Goal: Check status: Check status

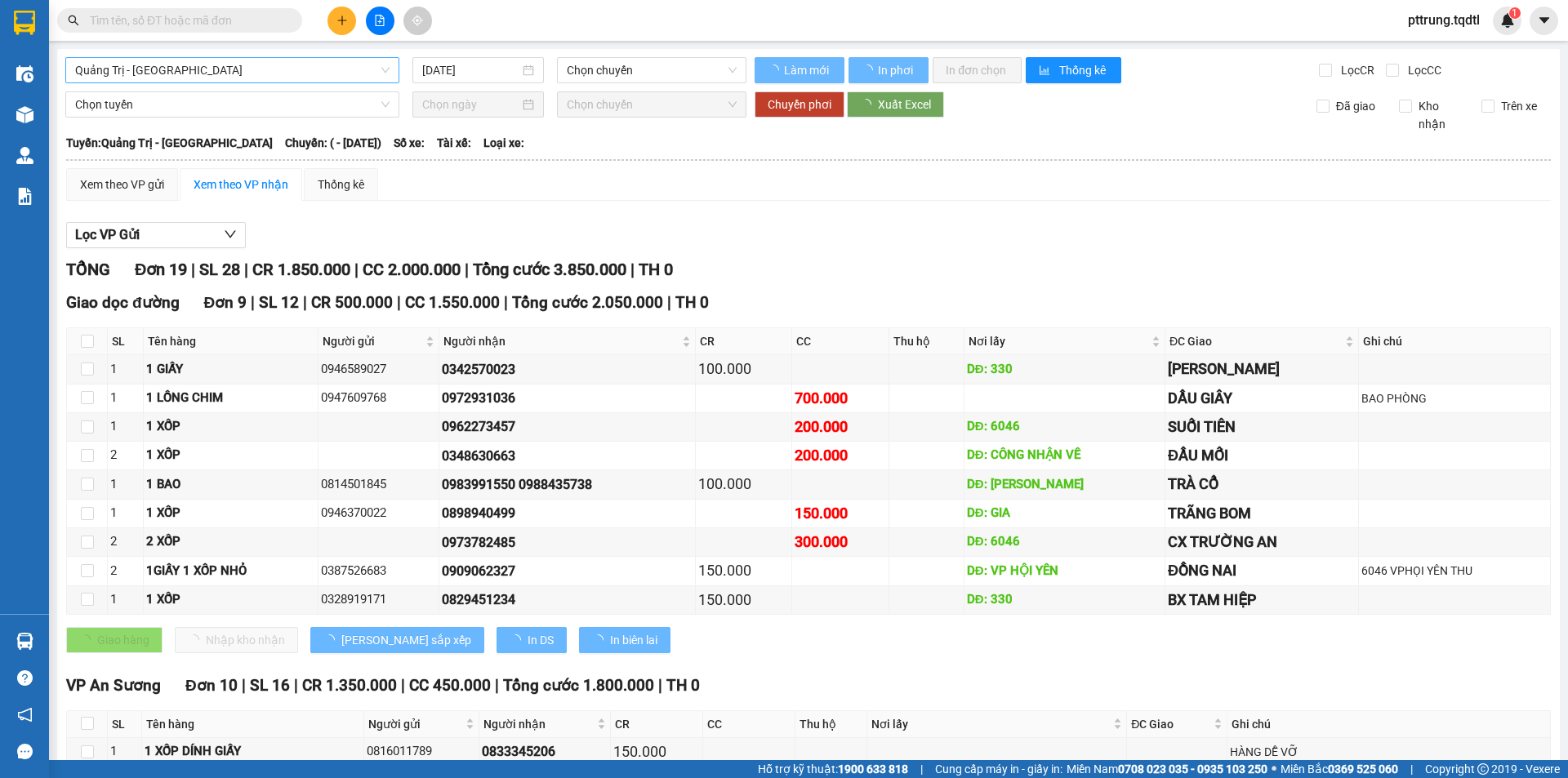
type input "[DATE]"
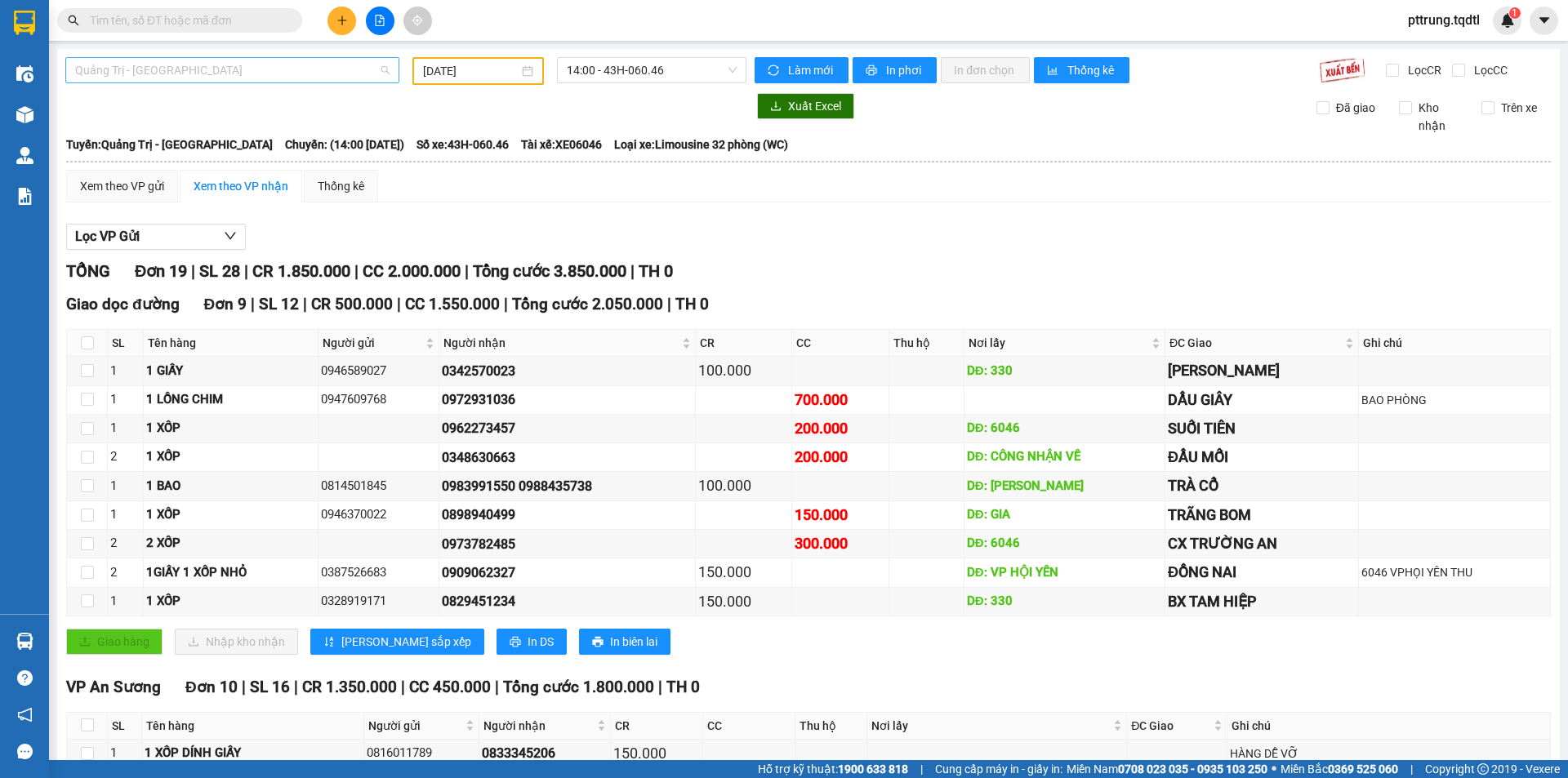
click at [270, 68] on span "Quảng Trị - [GEOGRAPHIC_DATA]" at bounding box center [232, 70] width 314 height 25
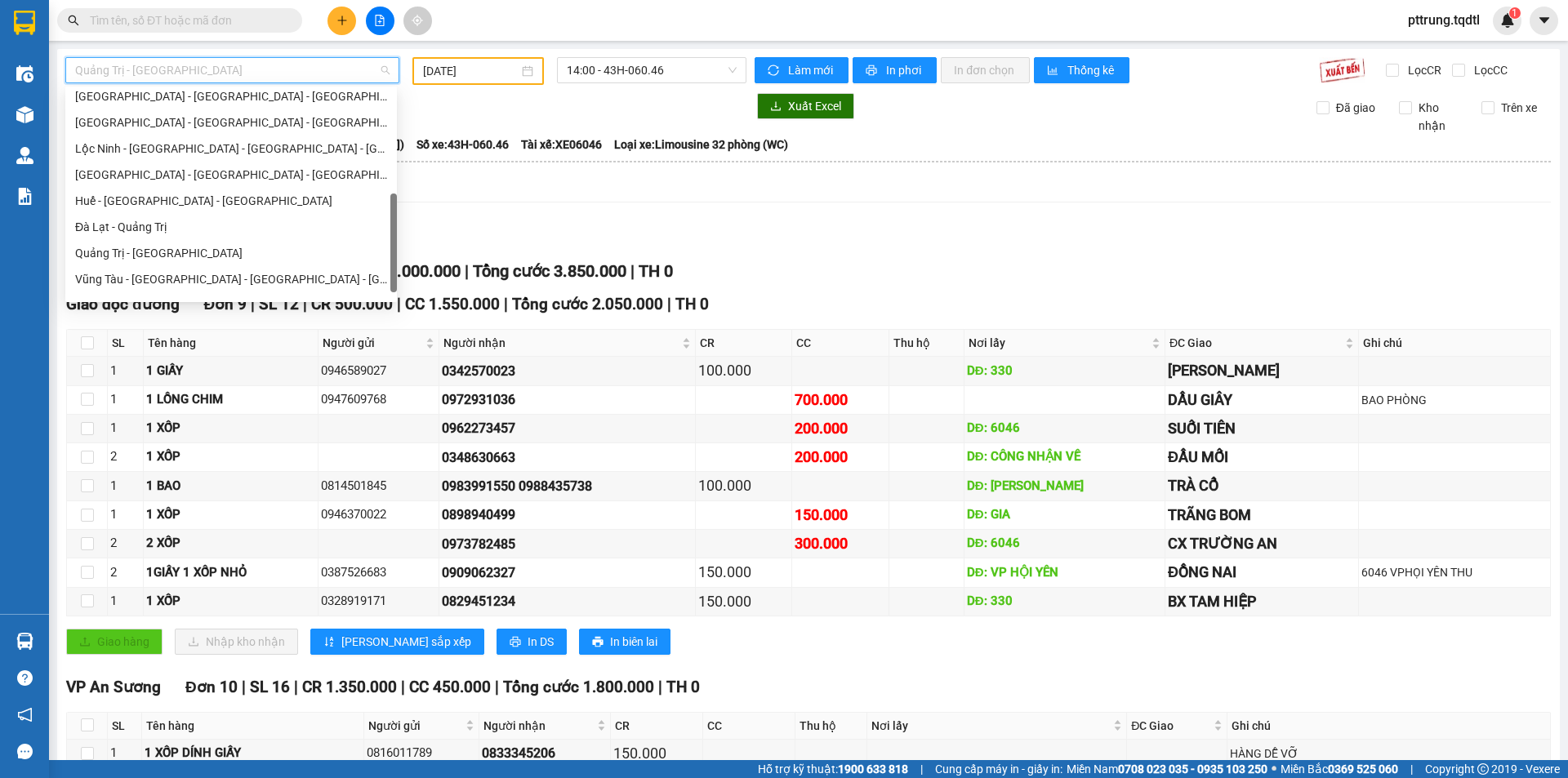
scroll to position [340, 0]
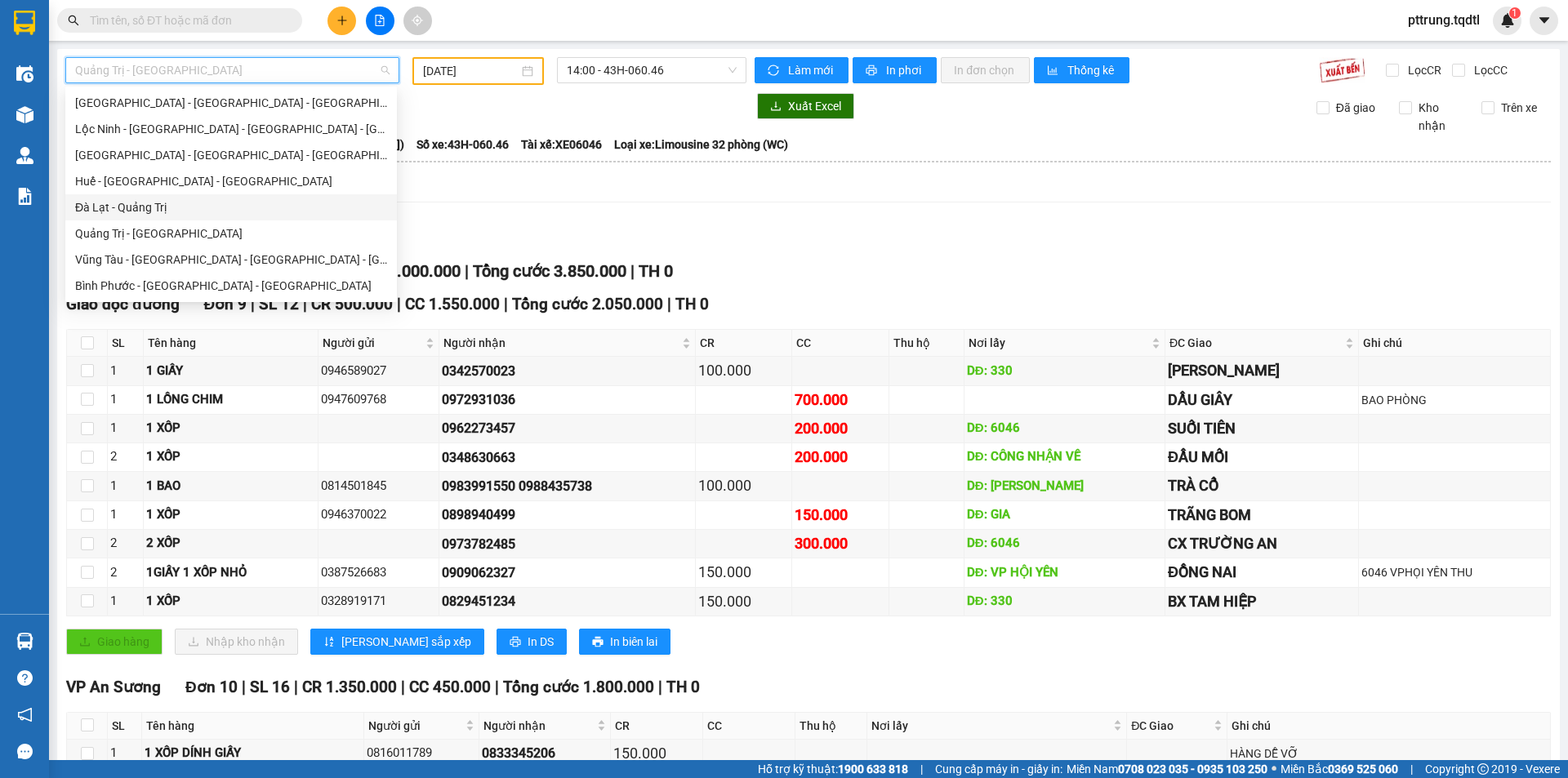
click at [162, 213] on div "Đà Lạt - Quảng Trị" at bounding box center [231, 207] width 312 height 18
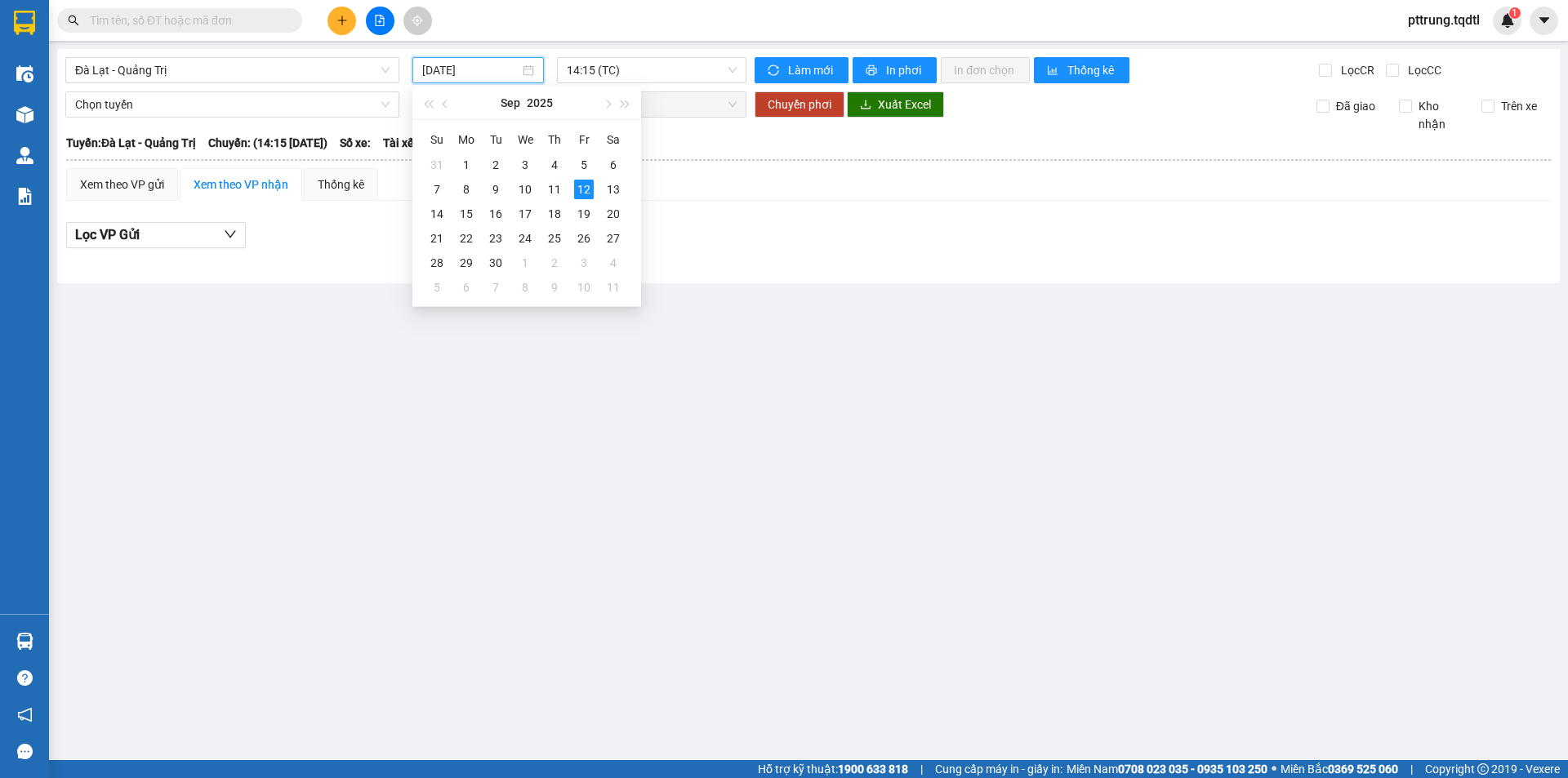
click at [476, 66] on input "[DATE]" at bounding box center [471, 70] width 97 height 18
click at [555, 192] on div "11" at bounding box center [554, 189] width 20 height 20
type input "[DATE]"
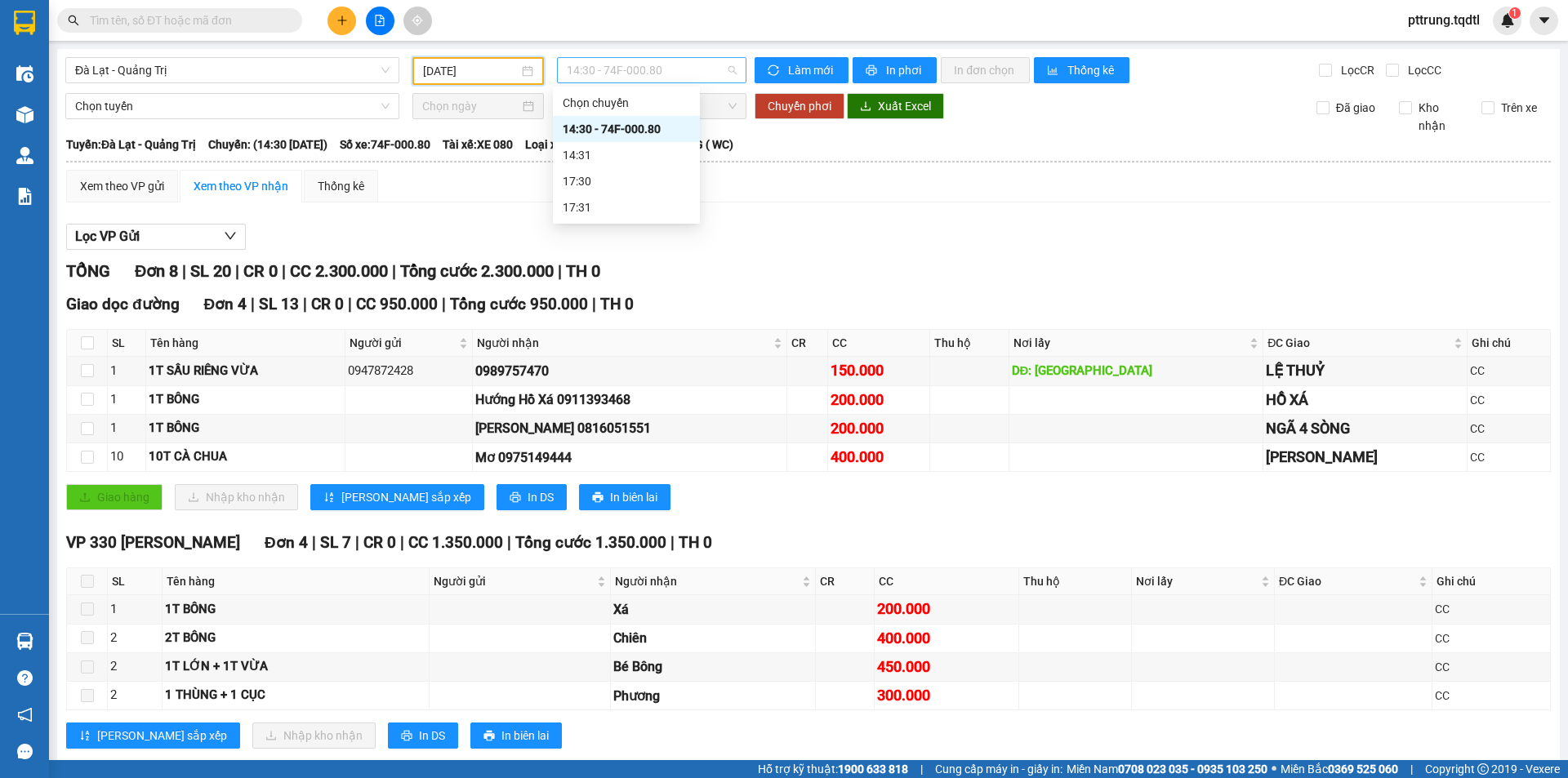
click at [629, 69] on span "14:30 - 74F-000.80" at bounding box center [651, 70] width 169 height 25
click at [328, 82] on span "Đà Lạt - Quảng Trị" at bounding box center [232, 70] width 314 height 25
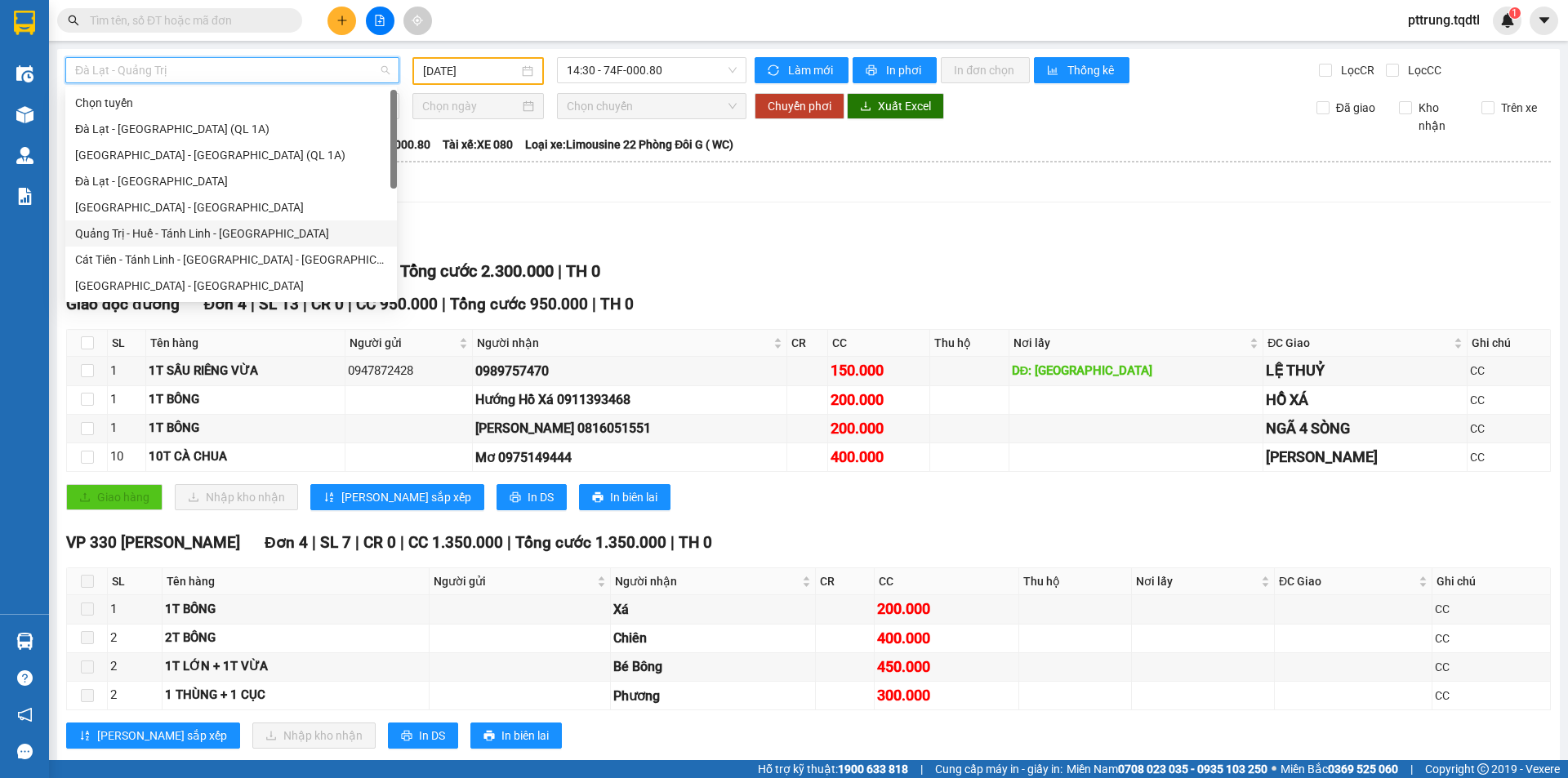
scroll to position [136, 0]
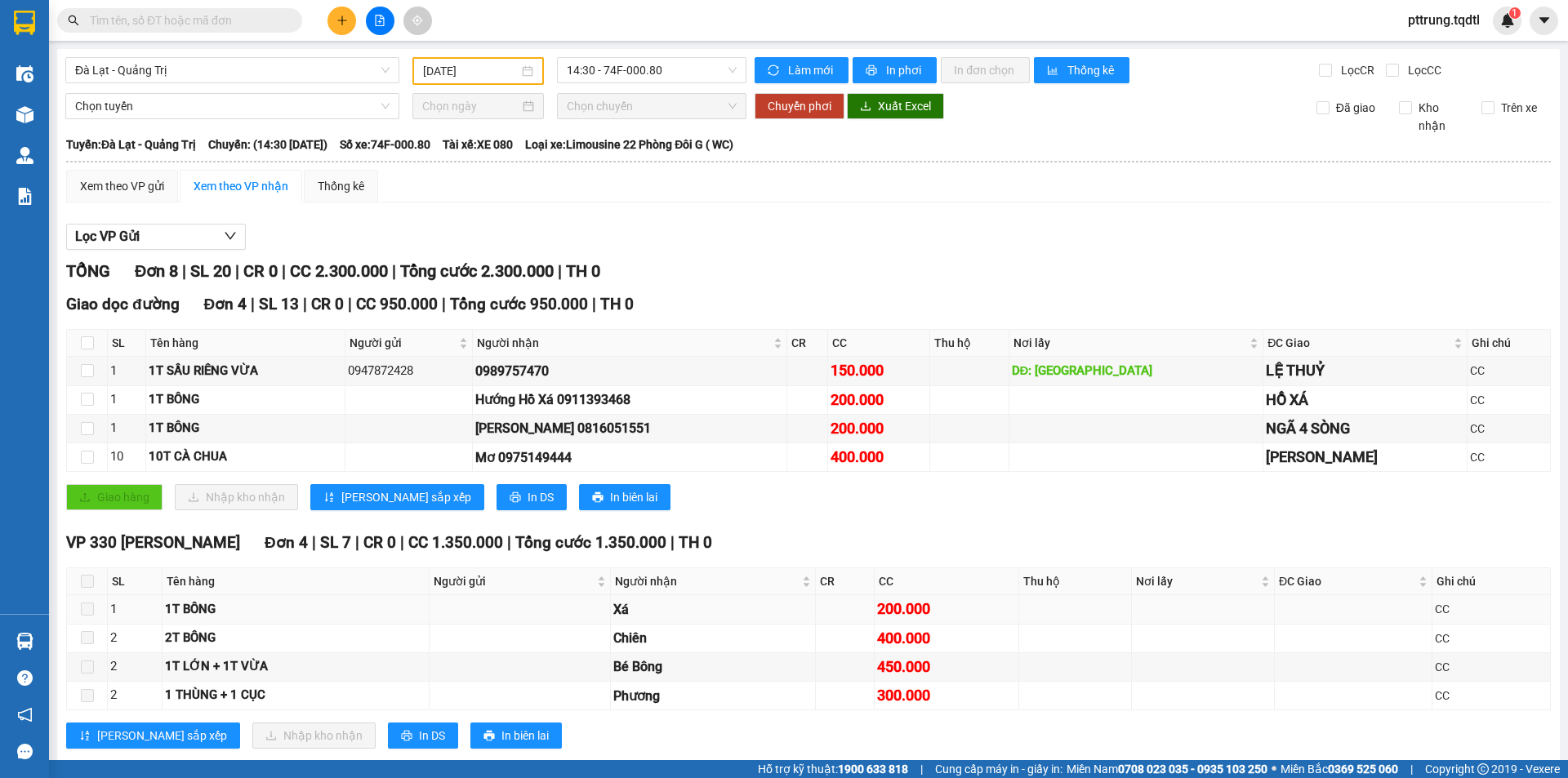
click at [268, 621] on td "1T BÔNG" at bounding box center [296, 609] width 267 height 29
